Goal: Information Seeking & Learning: Learn about a topic

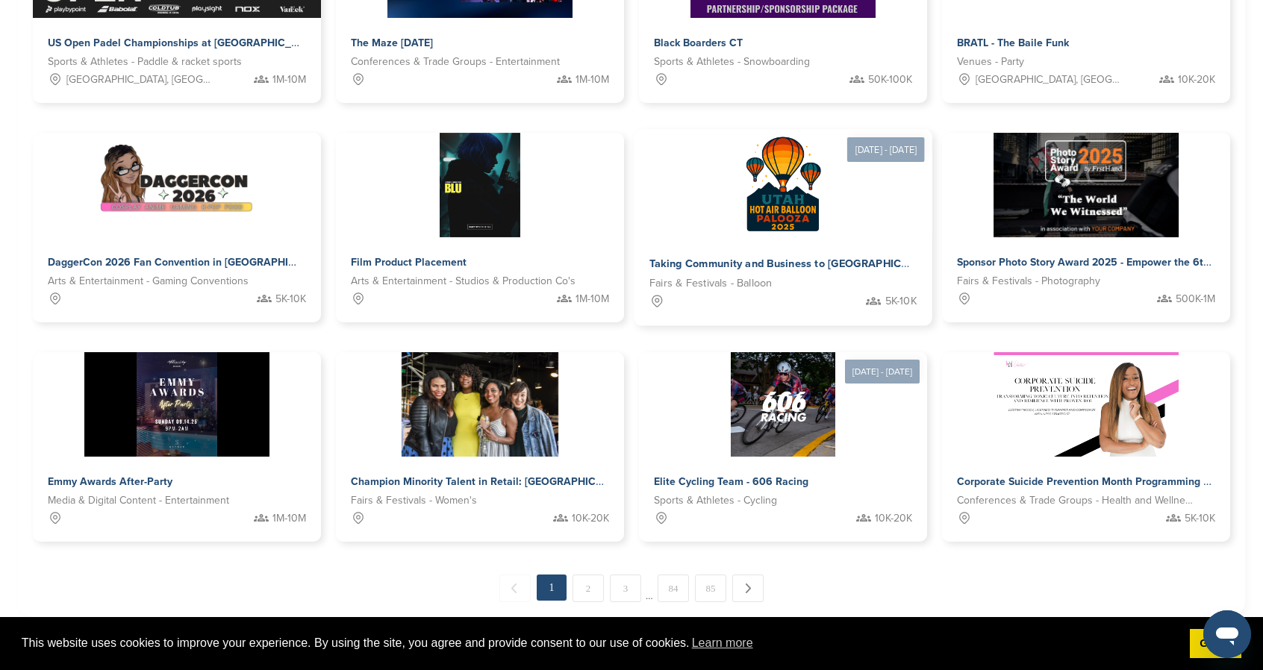
drag, startPoint x: 0, startPoint y: 0, endPoint x: 829, endPoint y: 219, distance: 857.1
click at [829, 219] on img at bounding box center [783, 184] width 108 height 108
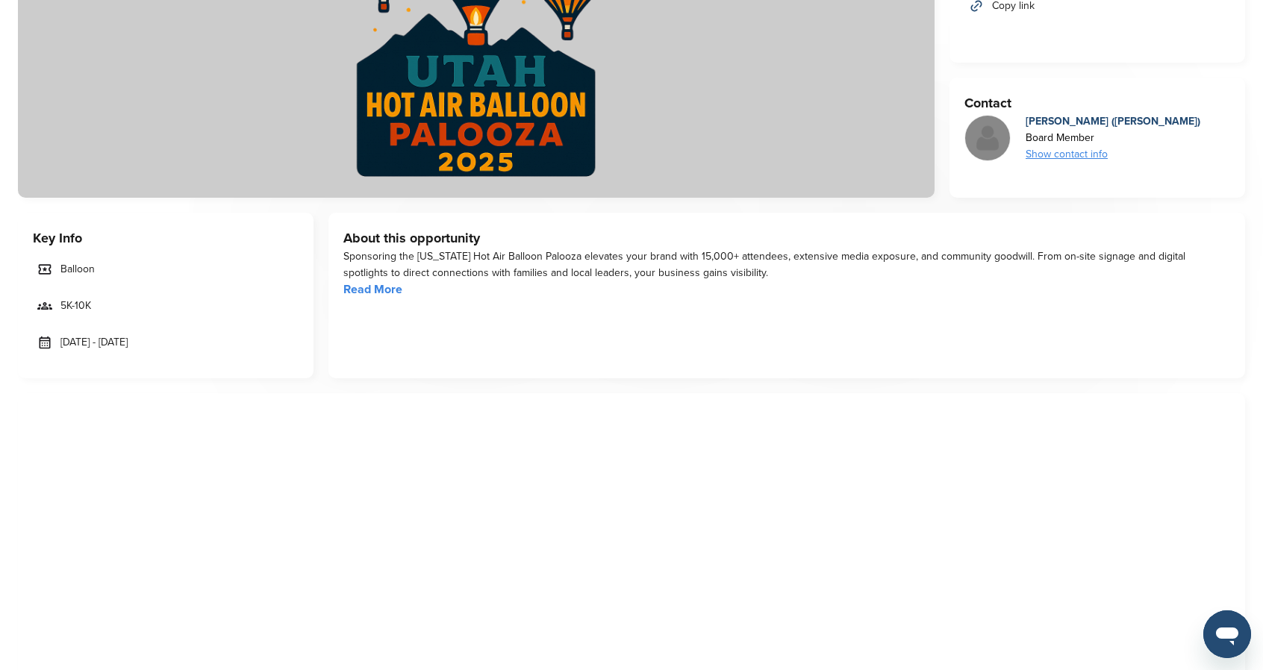
click at [360, 281] on div "Sponsoring the [US_STATE] Hot Air Balloon Palooza elevates your brand with 15,0…" at bounding box center [786, 274] width 887 height 50
click at [361, 288] on link "Read More" at bounding box center [372, 289] width 59 height 15
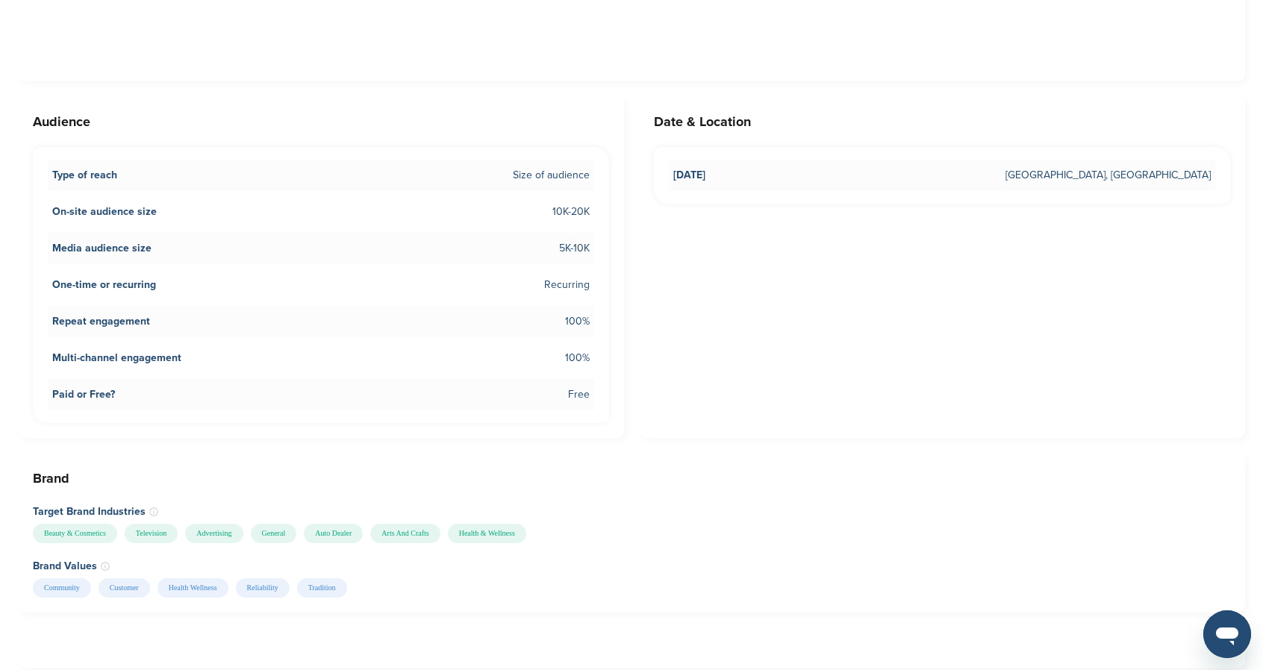
scroll to position [1045, 0]
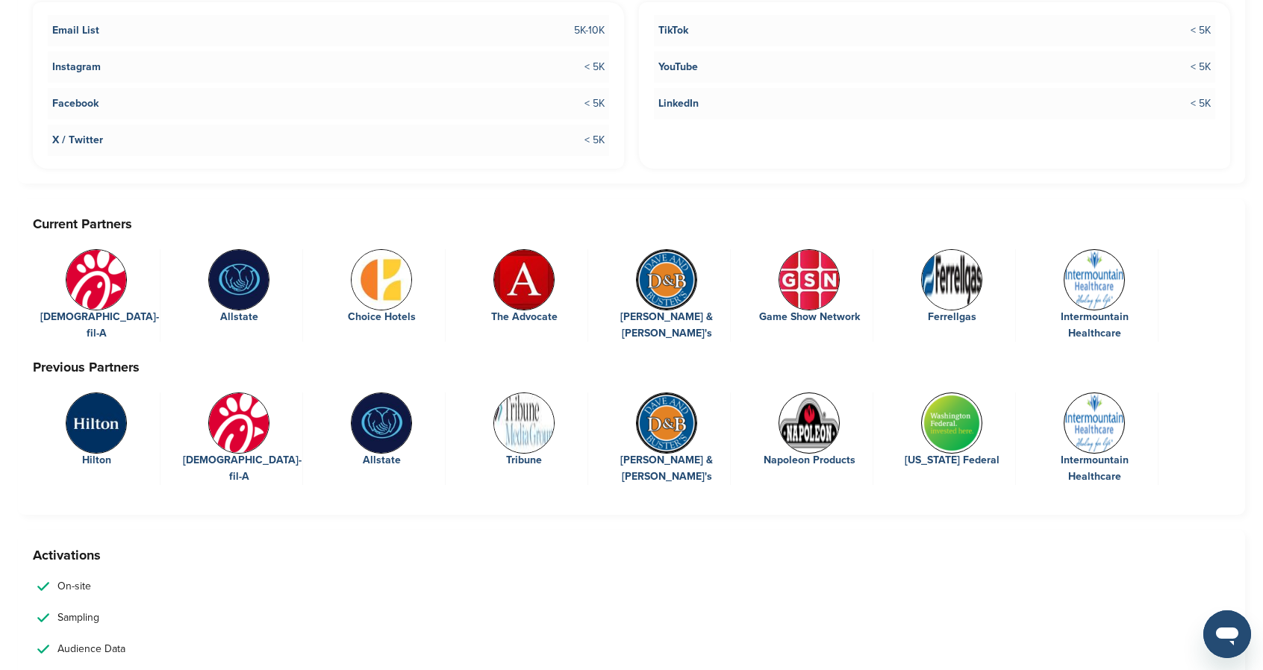
scroll to position [2240, 0]
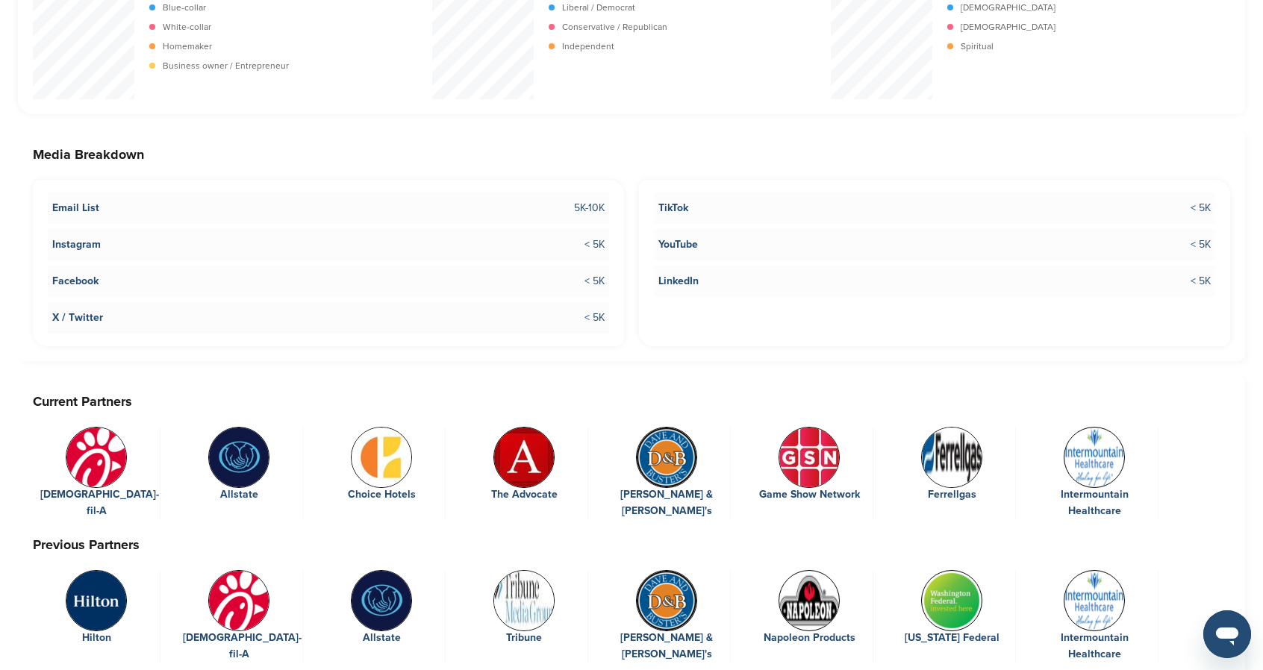
click at [629, 240] on div "Media Breakdown Email List 5K-10K Instagram < 5K Facebook < 5K X / Twitter < 5K…" at bounding box center [631, 245] width 1227 height 232
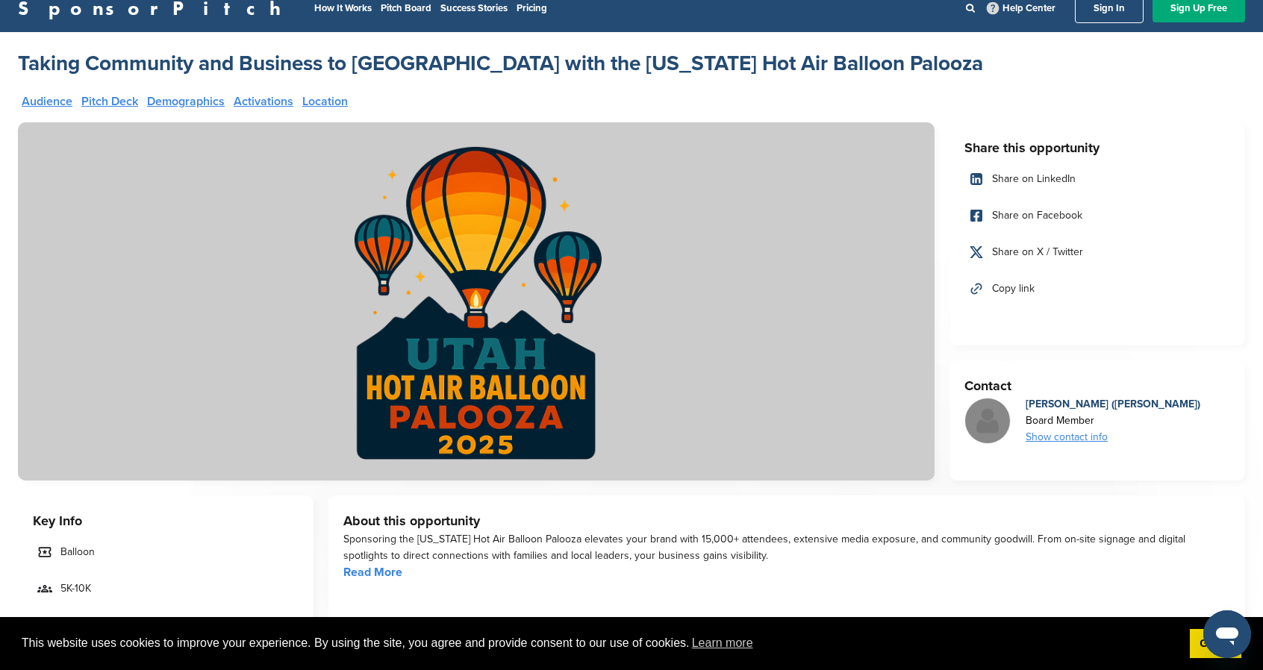
scroll to position [0, 0]
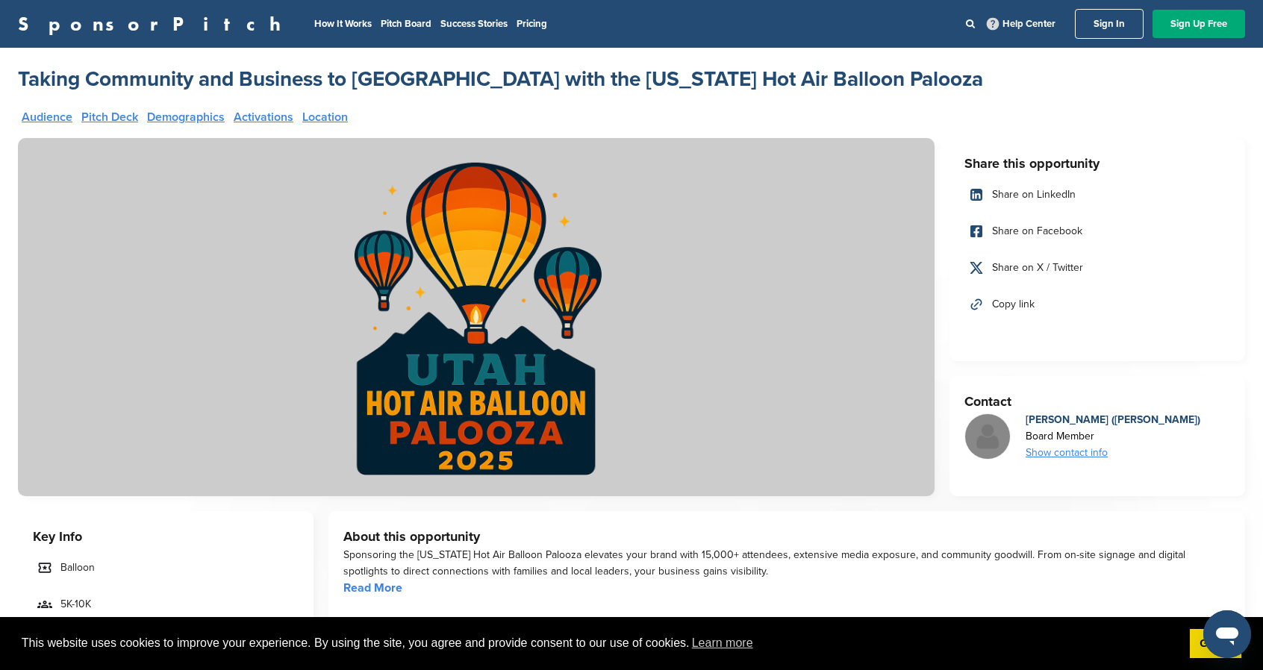
drag, startPoint x: 603, startPoint y: 392, endPoint x: 645, endPoint y: 362, distance: 52.0
